Goal: Task Accomplishment & Management: Manage account settings

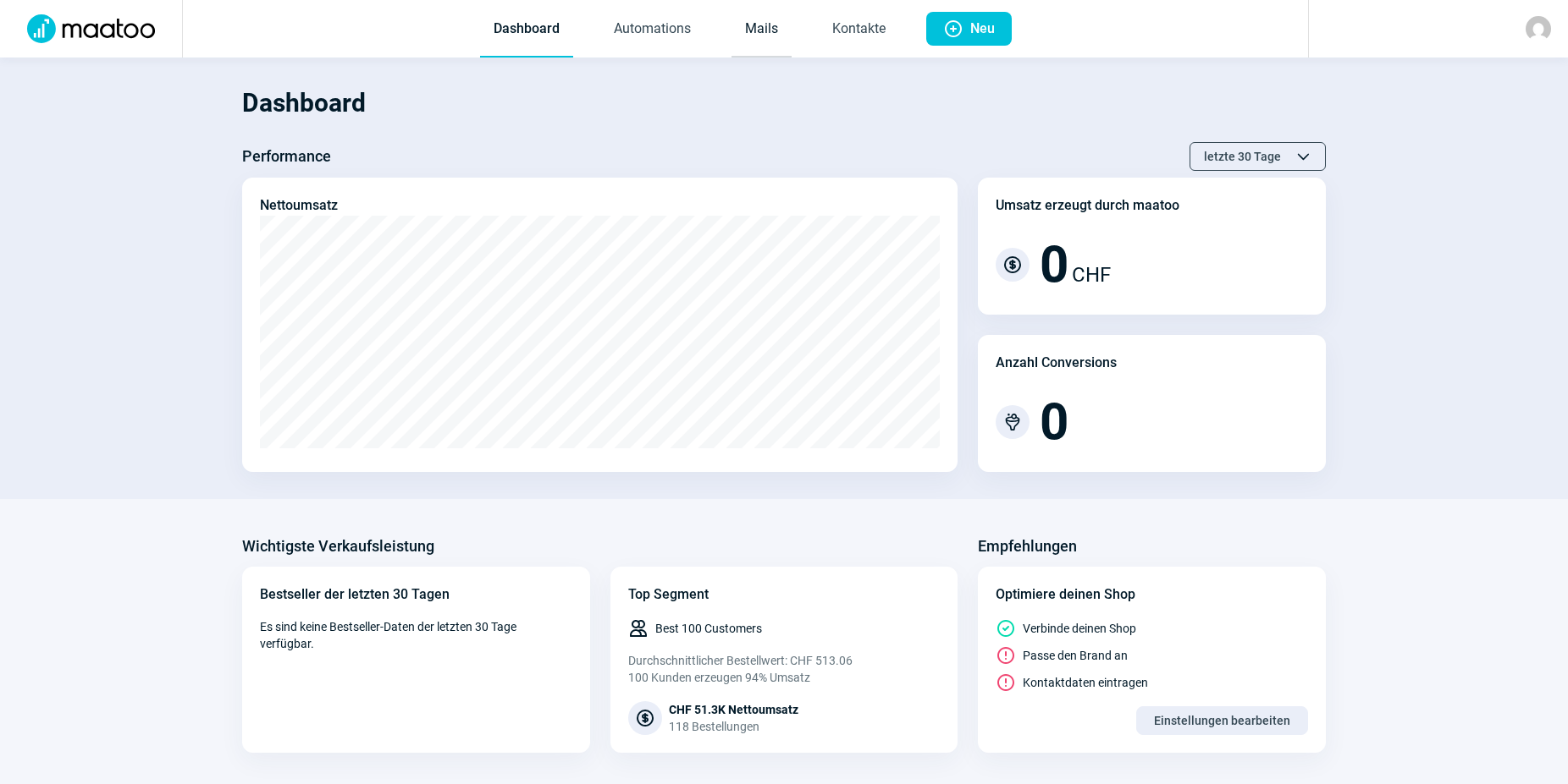
click at [762, 34] on link "Mails" at bounding box center [761, 29] width 60 height 56
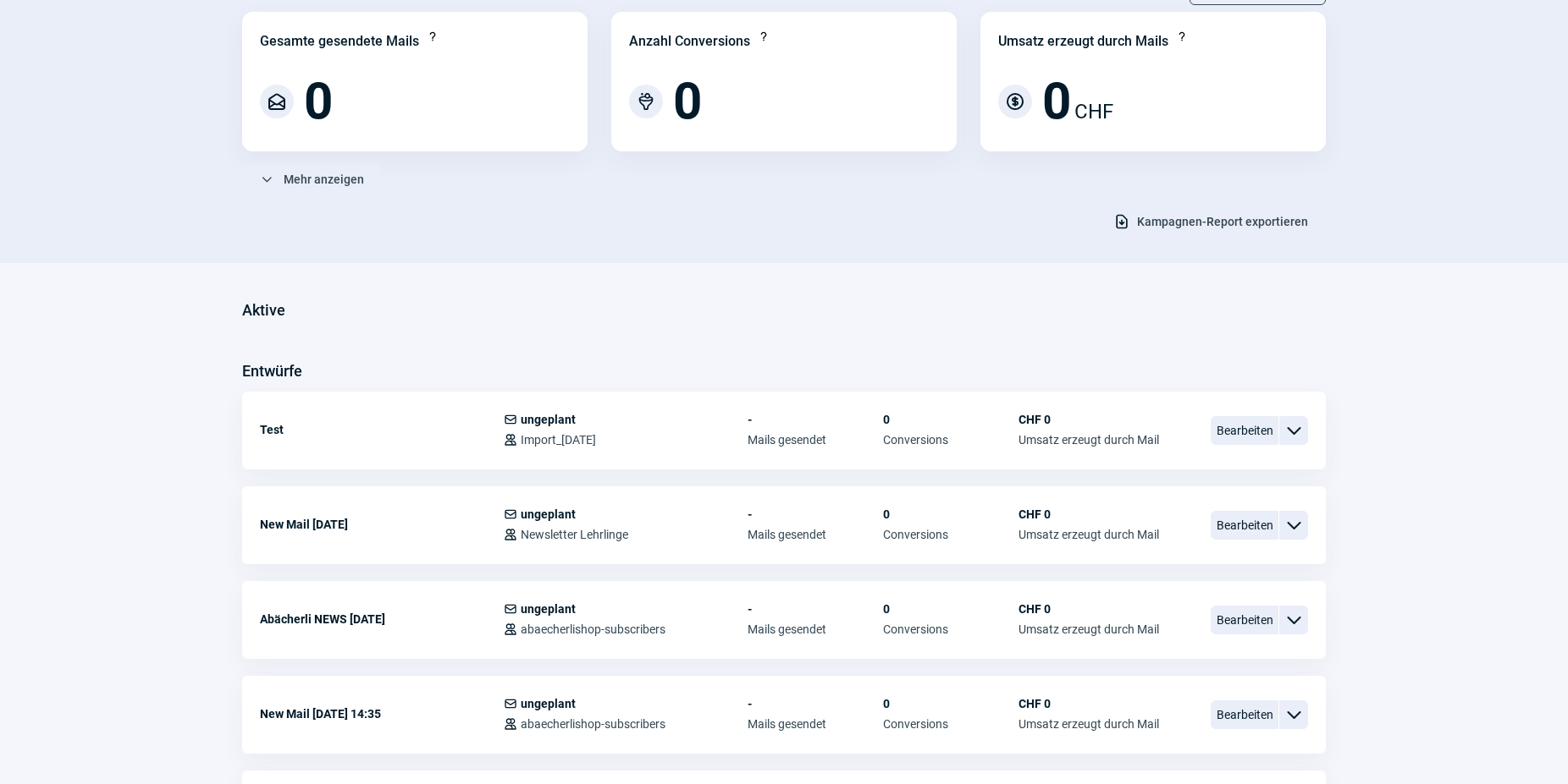
scroll to position [173, 0]
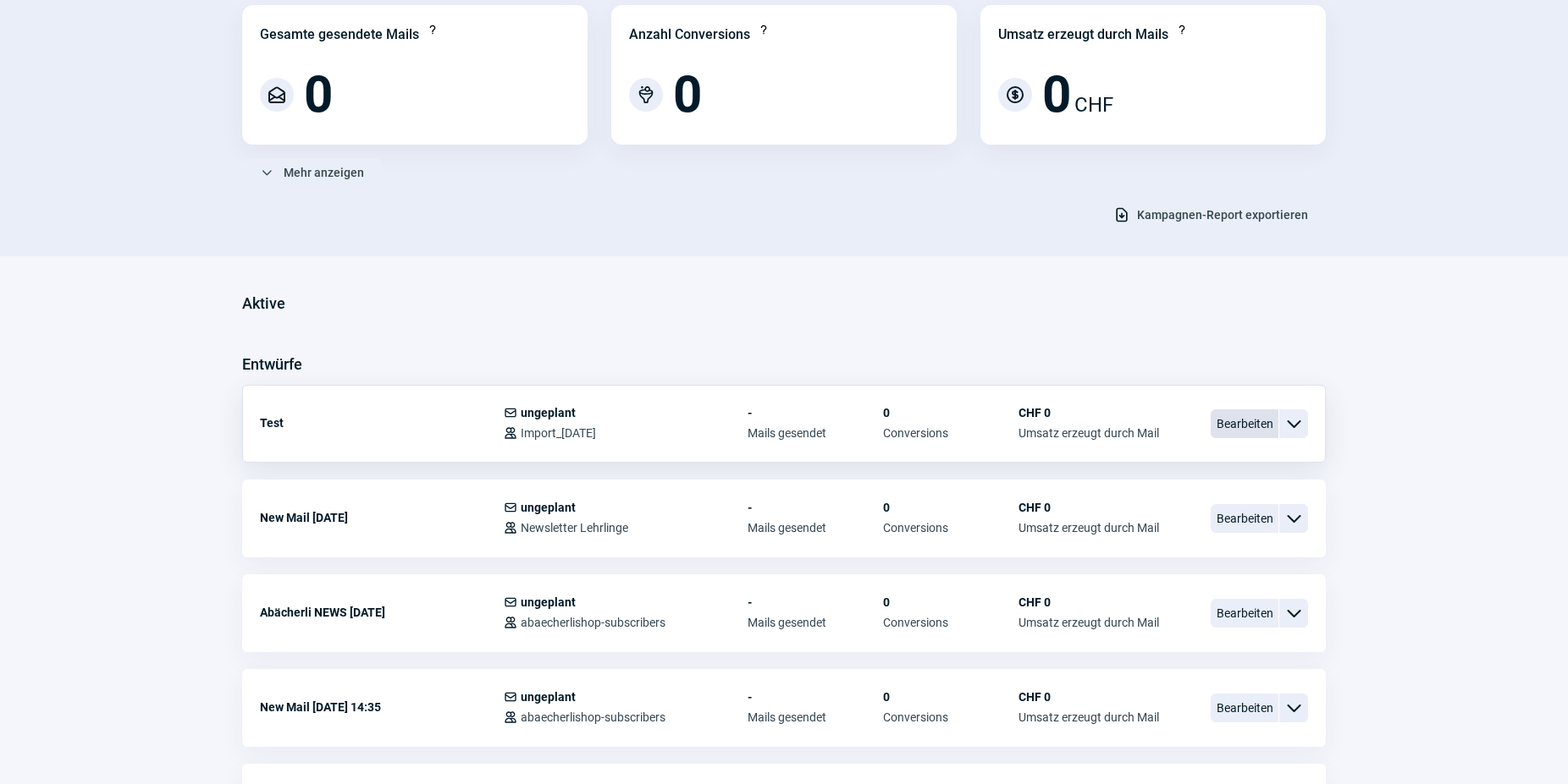
click at [1241, 432] on span "Bearbeiten" at bounding box center [1244, 423] width 68 height 28
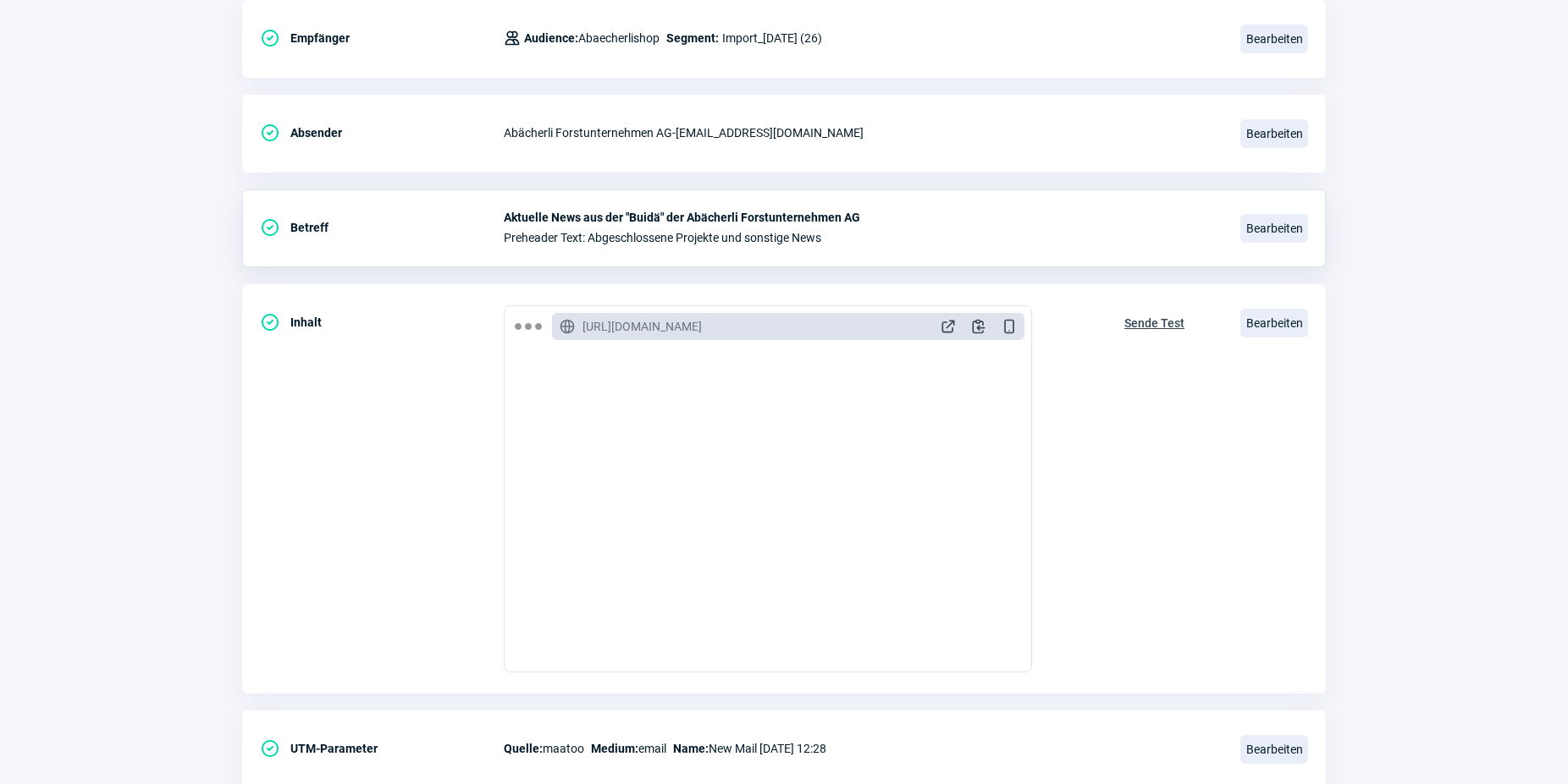
scroll to position [314, 0]
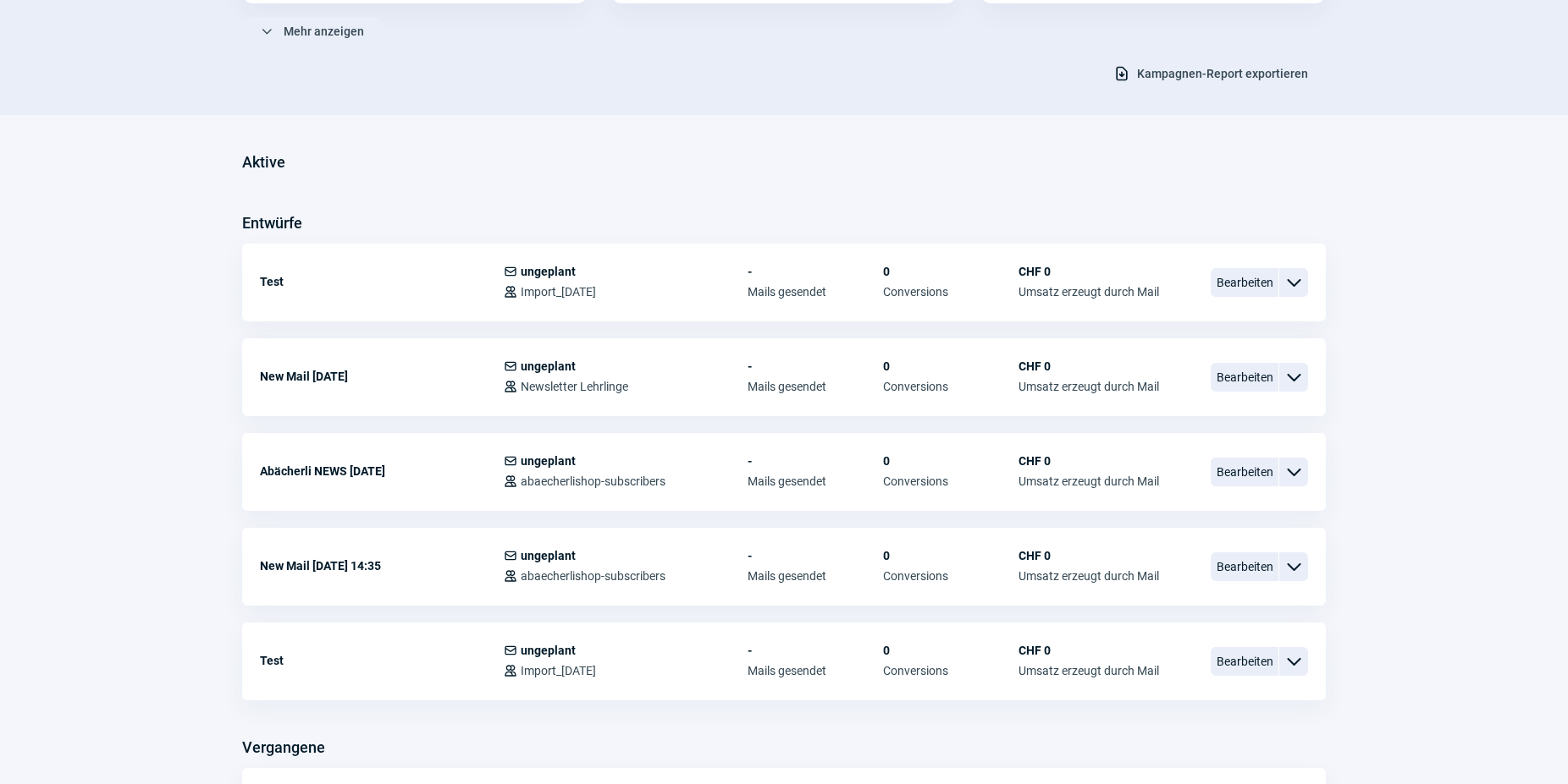
scroll to position [173, 0]
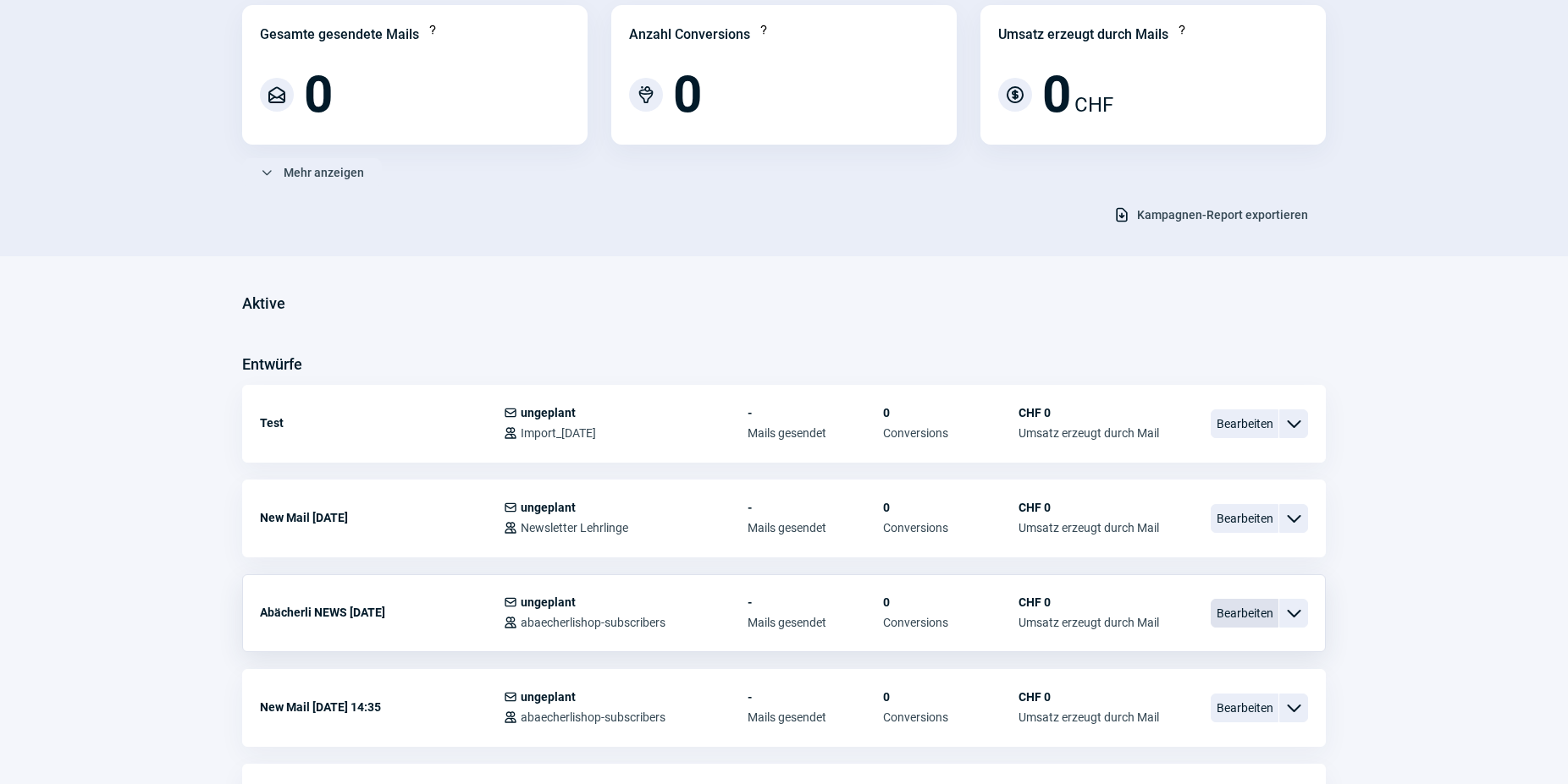
click at [1229, 625] on span "Bearbeiten" at bounding box center [1244, 613] width 68 height 28
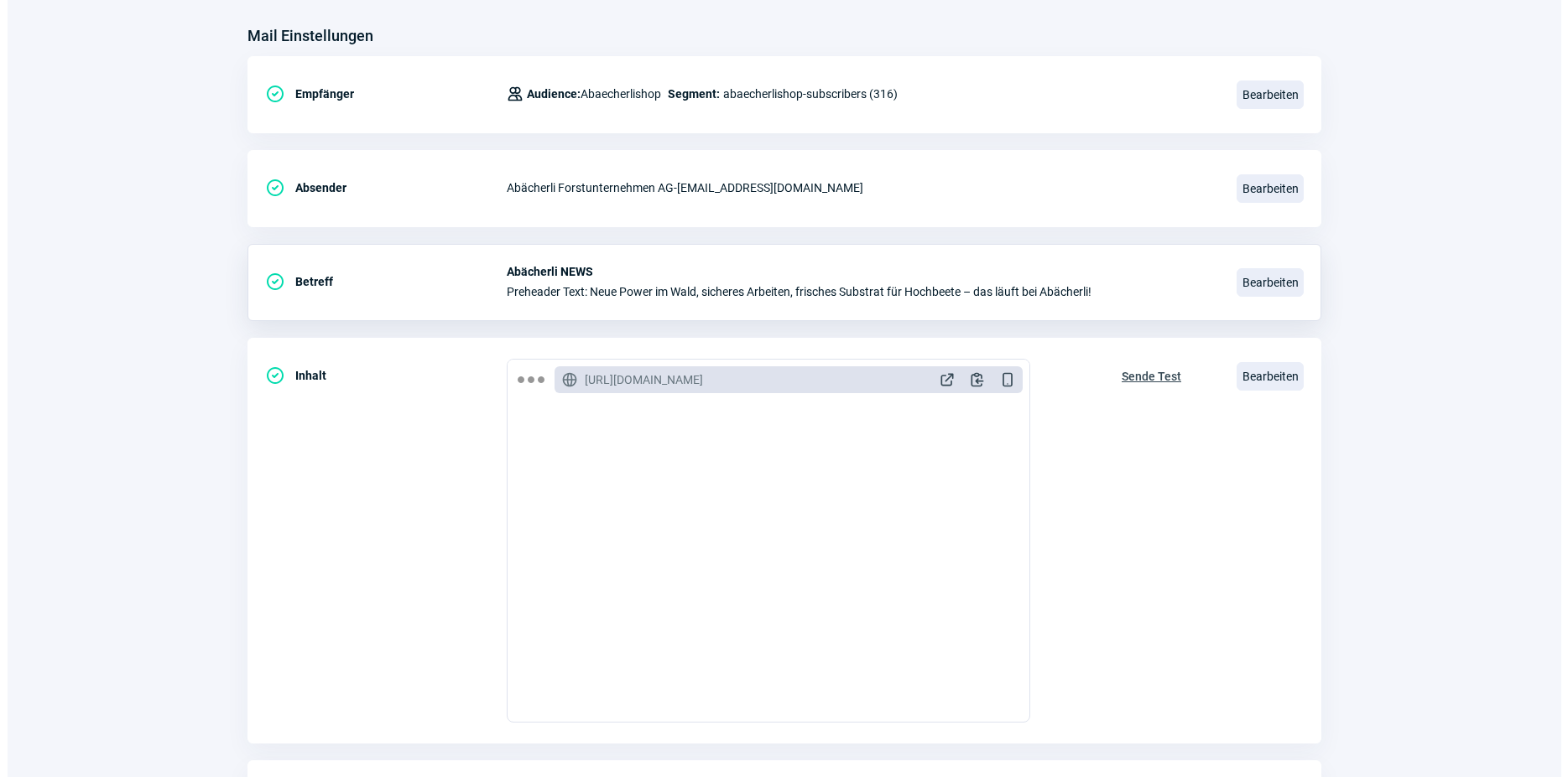
scroll to position [1812, 0]
click at [1255, 367] on span "Bearbeiten" at bounding box center [1262, 376] width 67 height 28
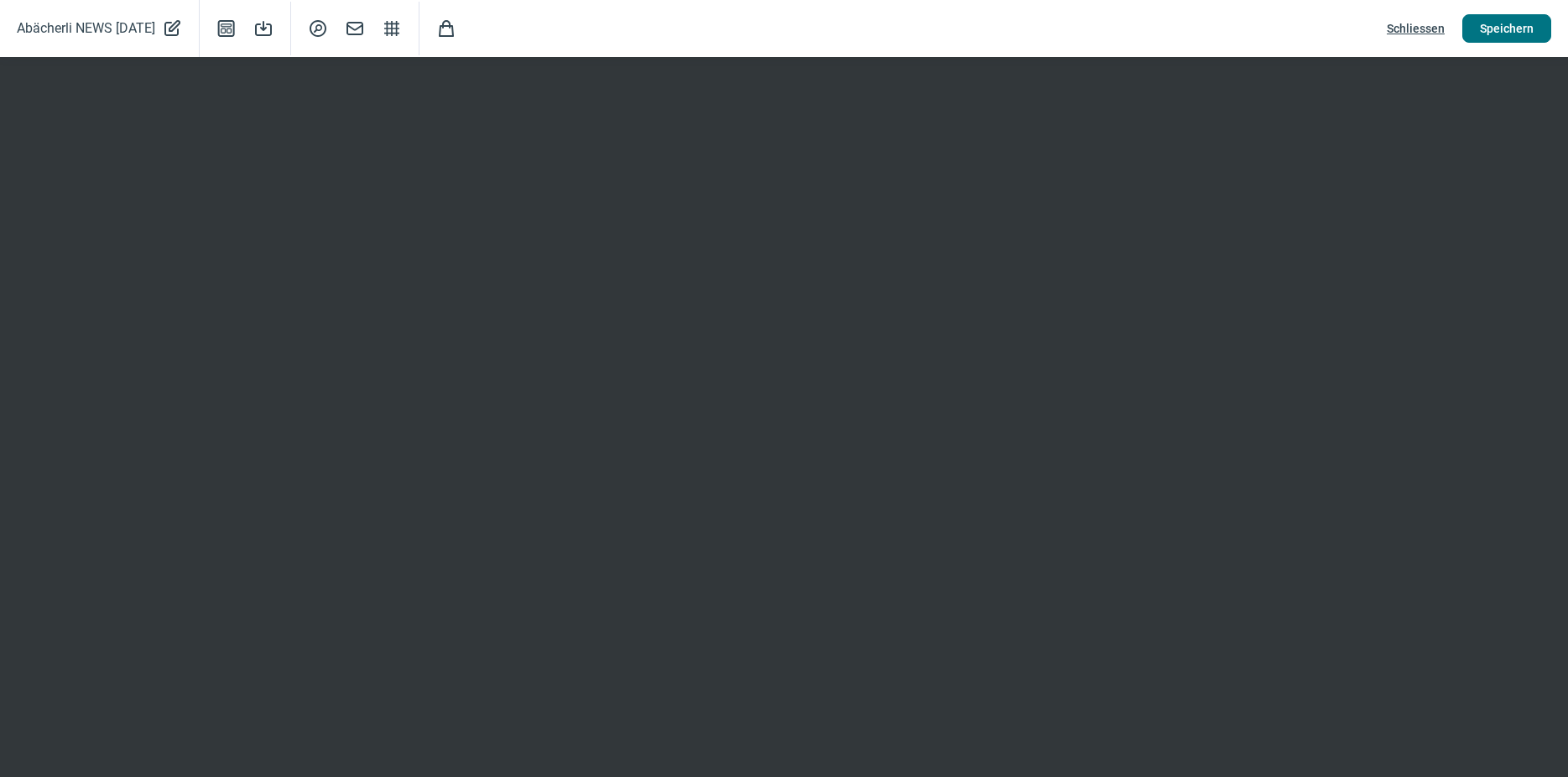
click at [1496, 26] on span "Speichern" at bounding box center [1506, 28] width 54 height 26
